Goal: Book appointment/travel/reservation

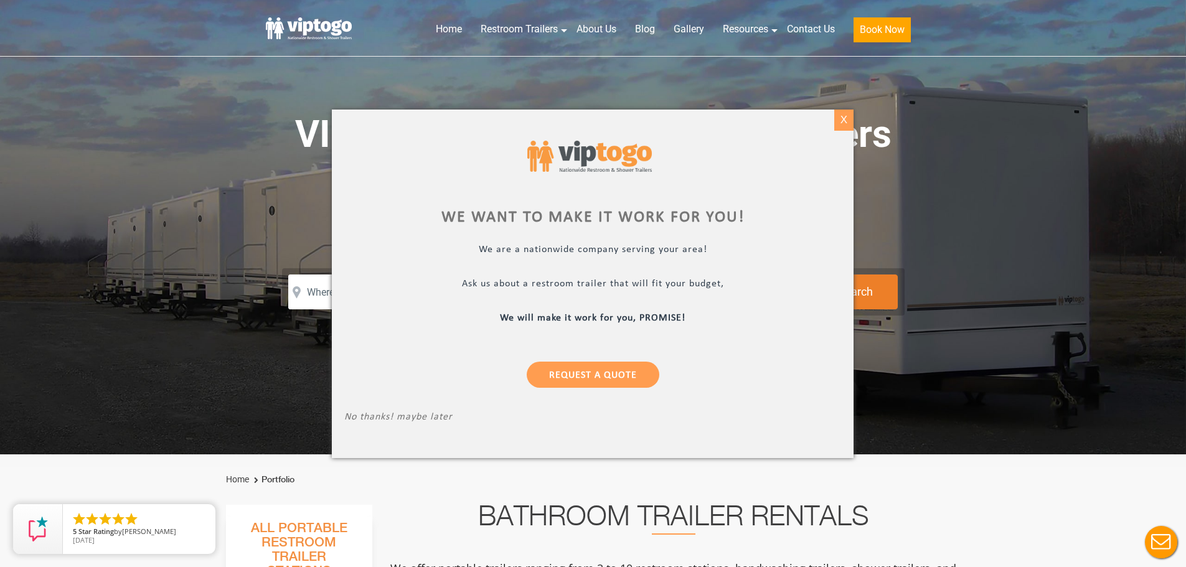
click at [849, 120] on div "X" at bounding box center [844, 120] width 19 height 21
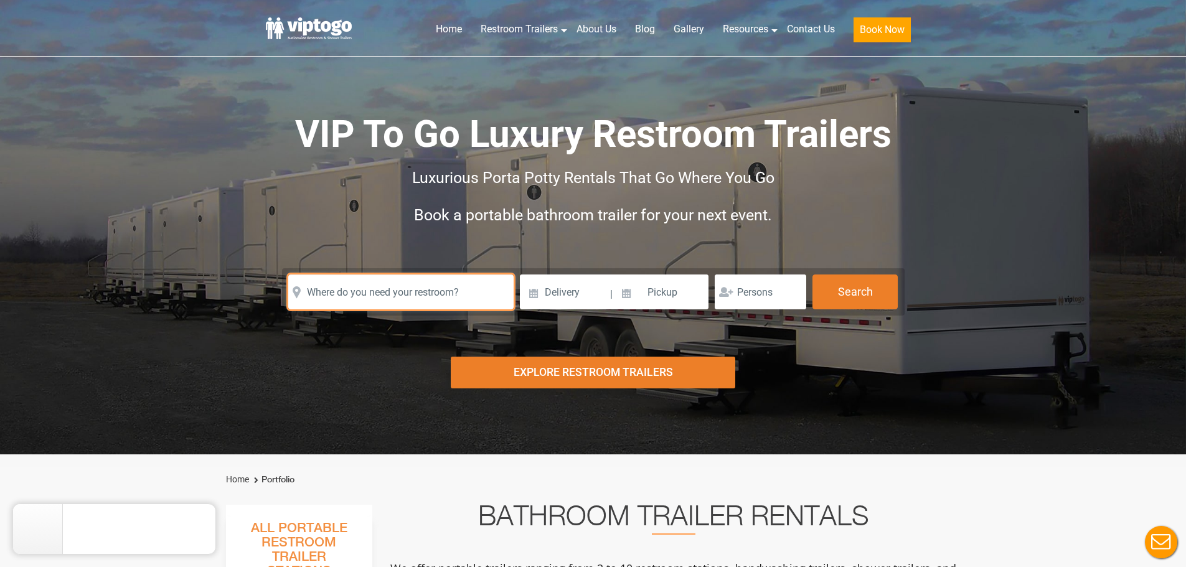
click at [402, 300] on input "text" at bounding box center [400, 292] width 225 height 35
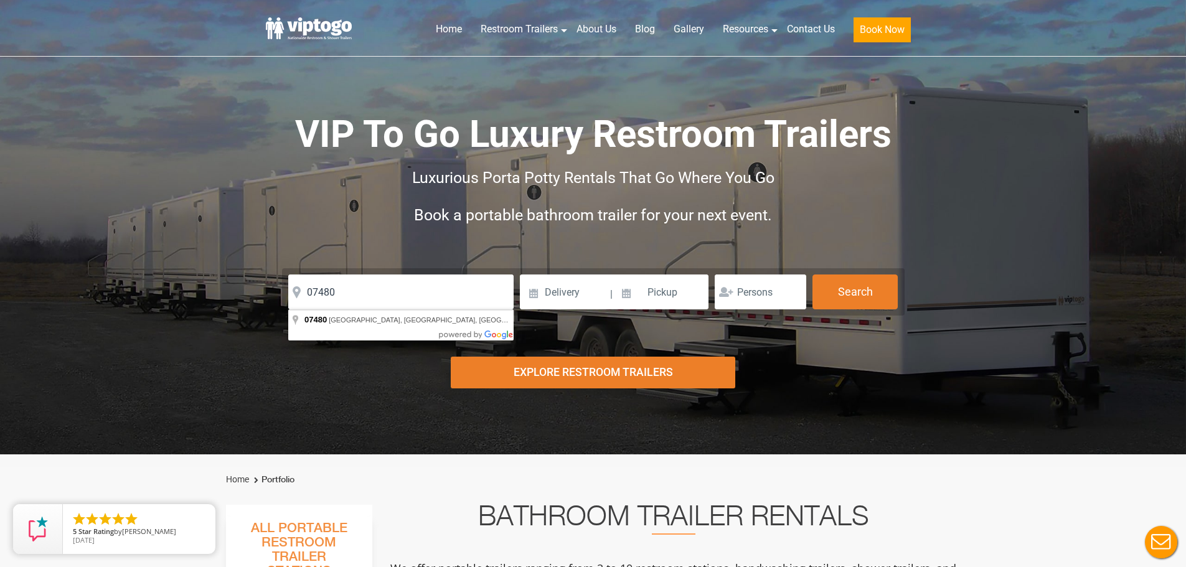
type input "[GEOGRAPHIC_DATA], [GEOGRAPHIC_DATA]"
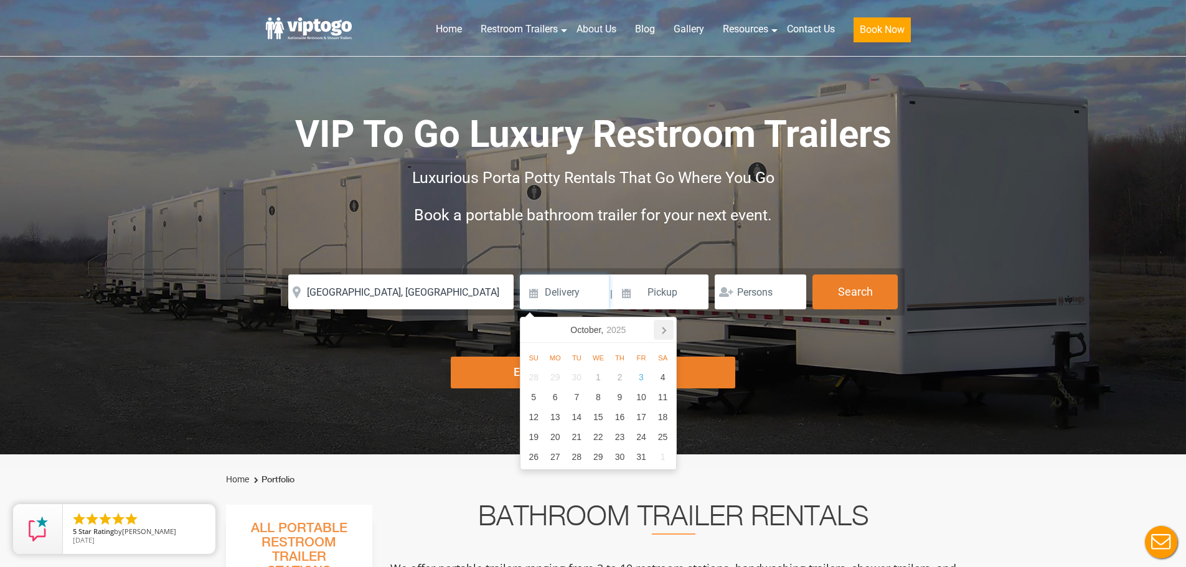
click at [667, 329] on icon at bounding box center [664, 330] width 20 height 20
click at [665, 397] on div "8" at bounding box center [663, 397] width 22 height 20
type input "[DATE]"
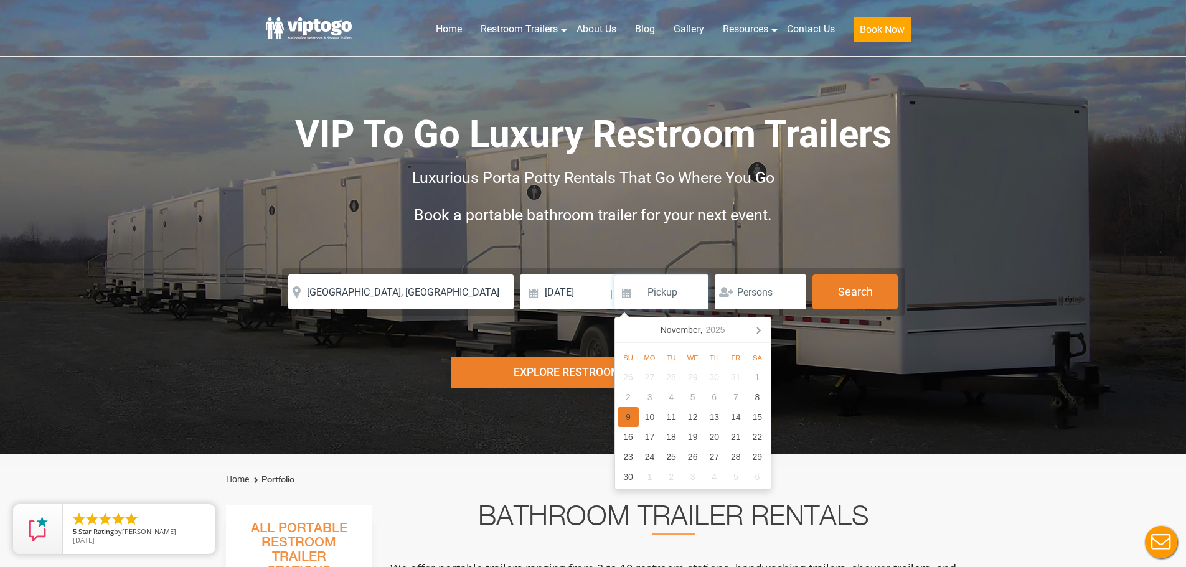
click at [628, 419] on div "9" at bounding box center [629, 417] width 22 height 20
type input "[DATE]"
click at [851, 298] on button "Search" at bounding box center [855, 292] width 85 height 34
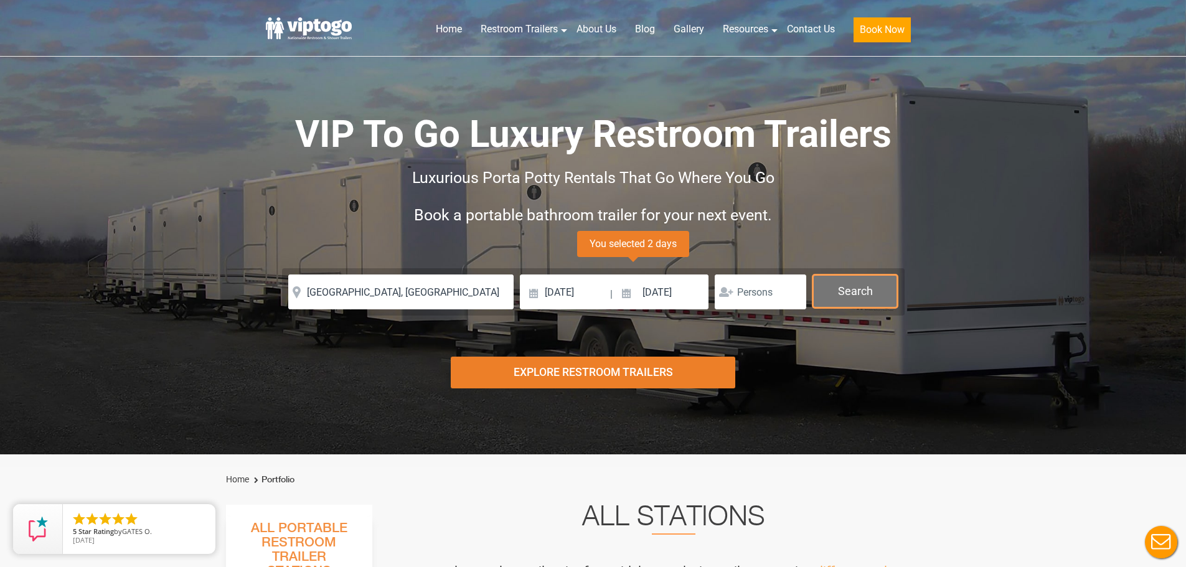
drag, startPoint x: 864, startPoint y: 286, endPoint x: 861, endPoint y: 279, distance: 7.9
click at [864, 286] on button "Search" at bounding box center [855, 292] width 85 height 34
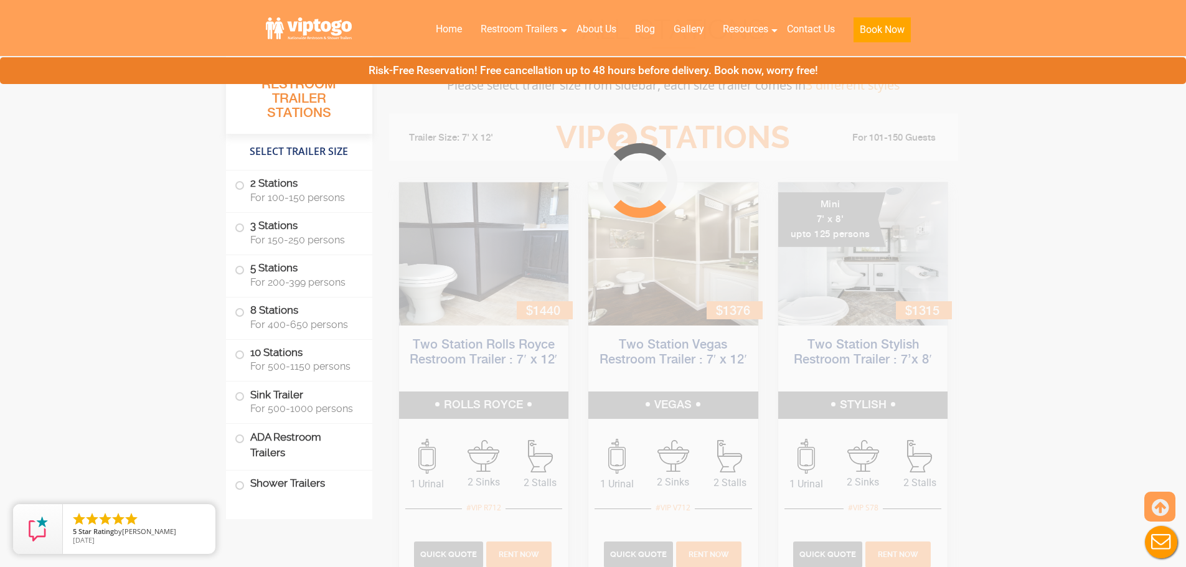
scroll to position [504, 0]
